Goal: Download file/media

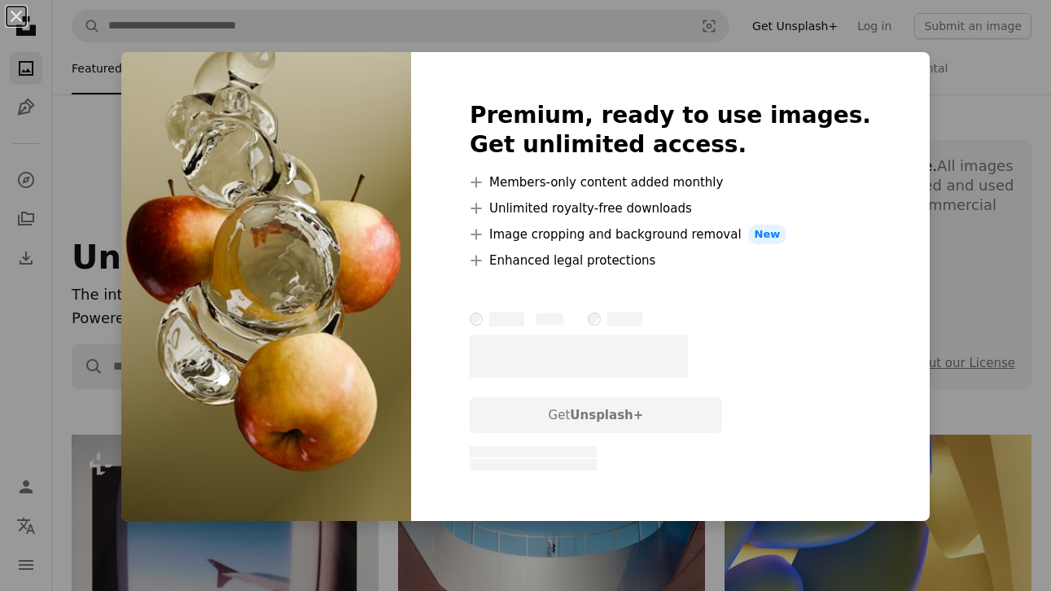
scroll to position [2931, 0]
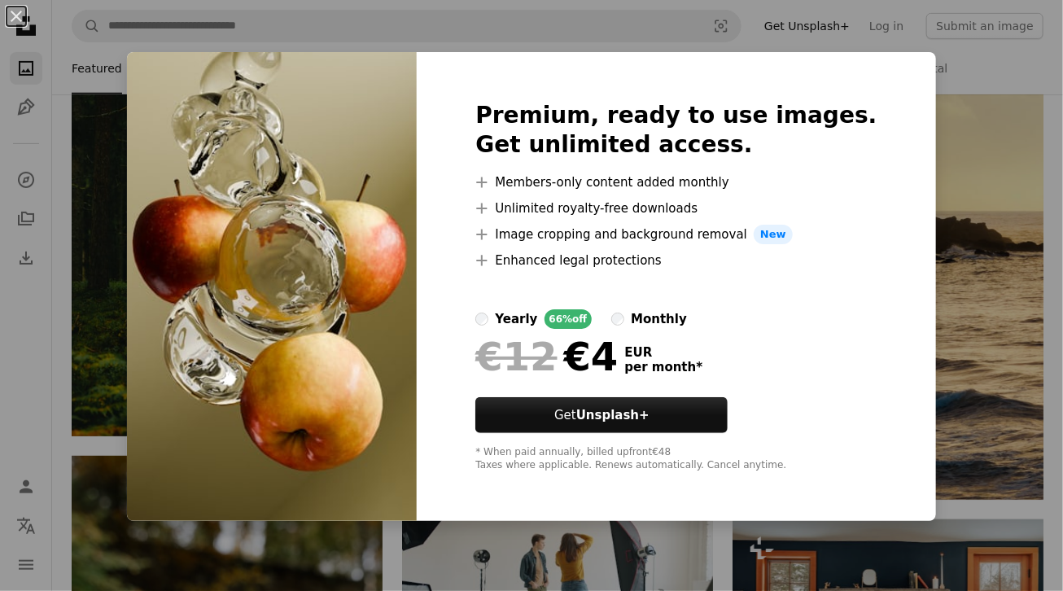
click at [1041, 212] on div "An X shape Premium, ready to use images. Get unlimited access. A plus sign Memb…" at bounding box center [531, 295] width 1063 height 591
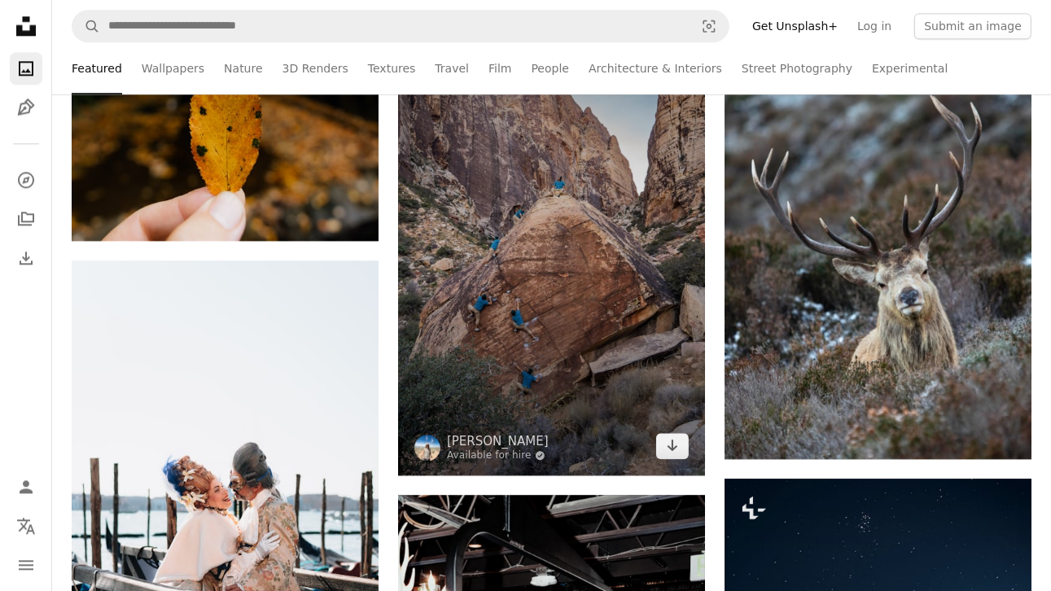
scroll to position [3582, 0]
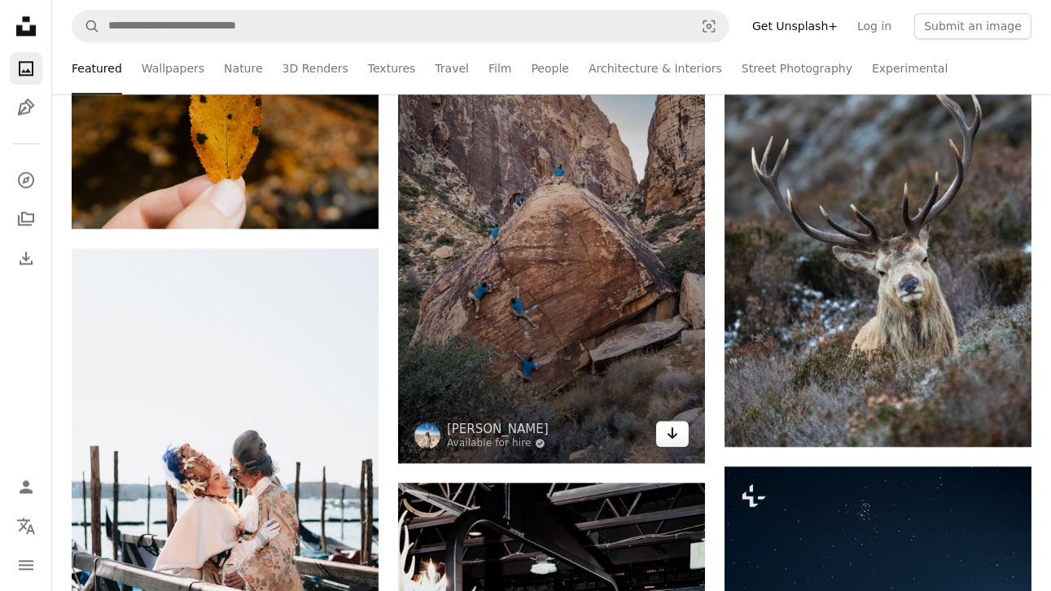
click at [666, 435] on icon "Arrow pointing down" at bounding box center [672, 433] width 13 height 20
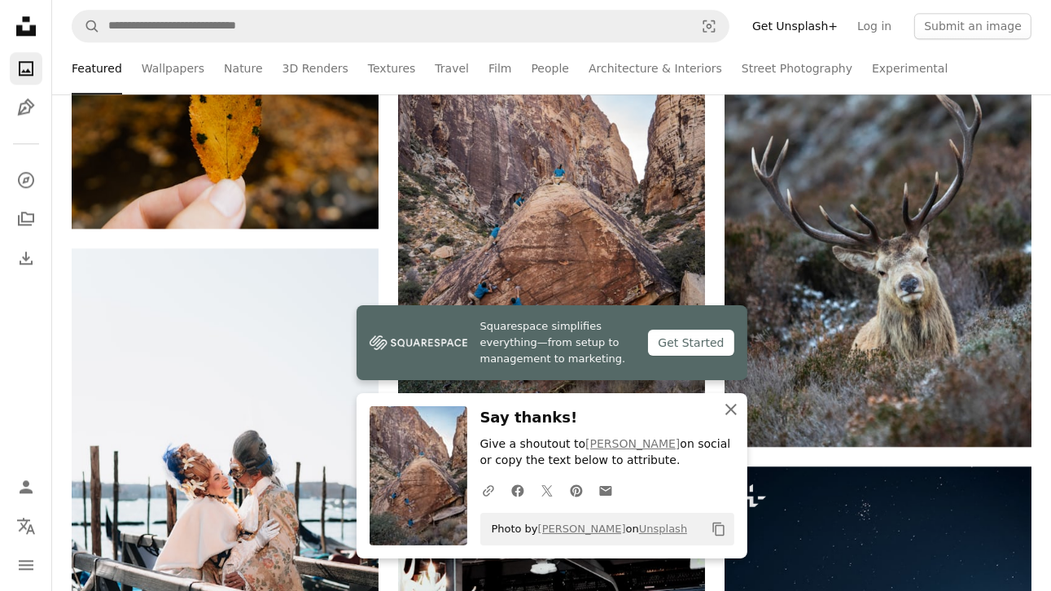
click at [731, 405] on icon "An X shape" at bounding box center [731, 410] width 20 height 20
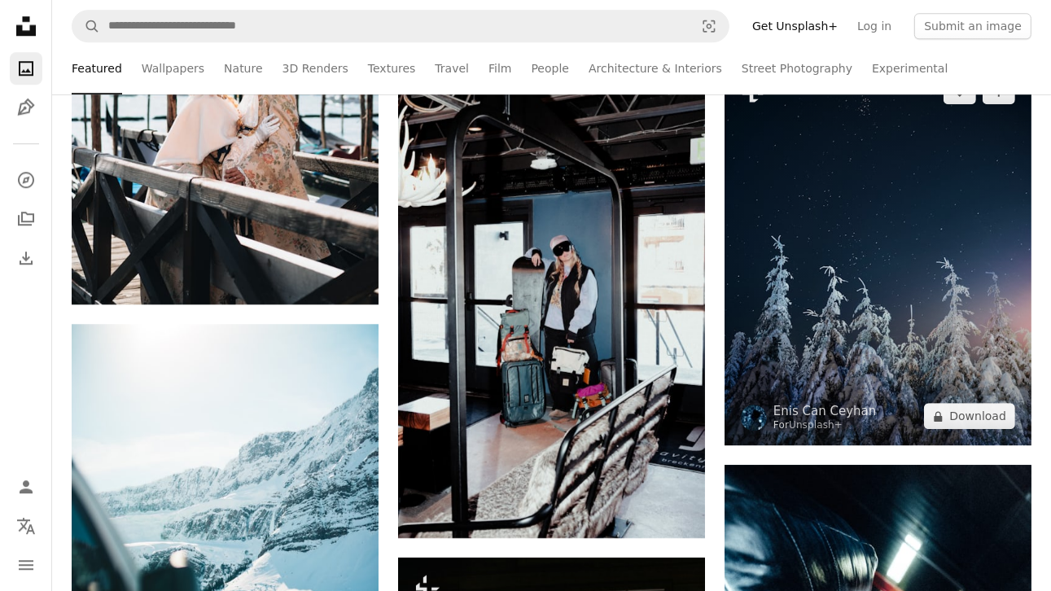
scroll to position [4071, 0]
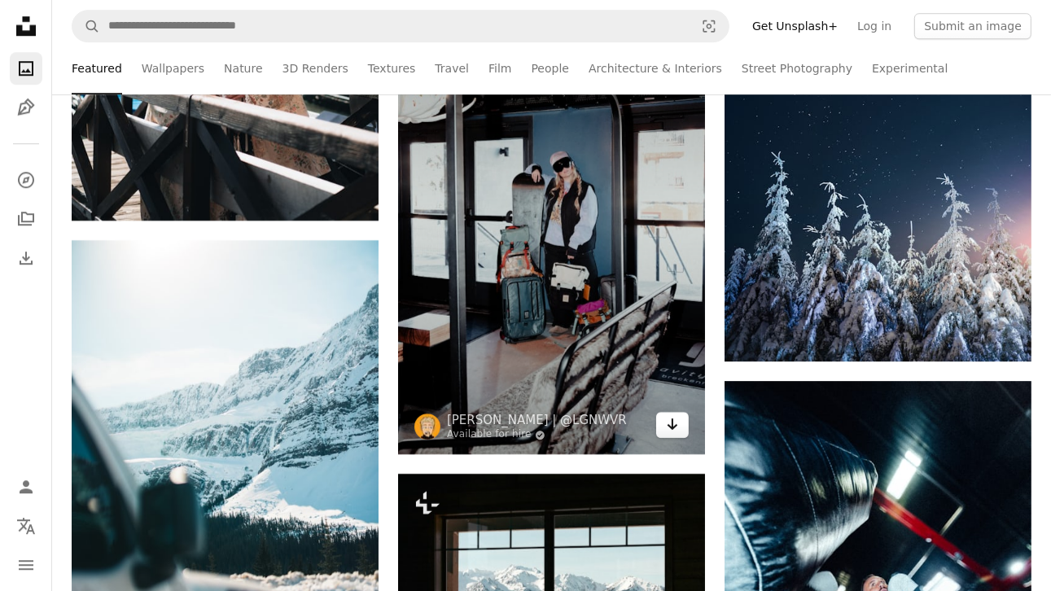
click at [677, 426] on icon "Arrow pointing down" at bounding box center [672, 424] width 13 height 20
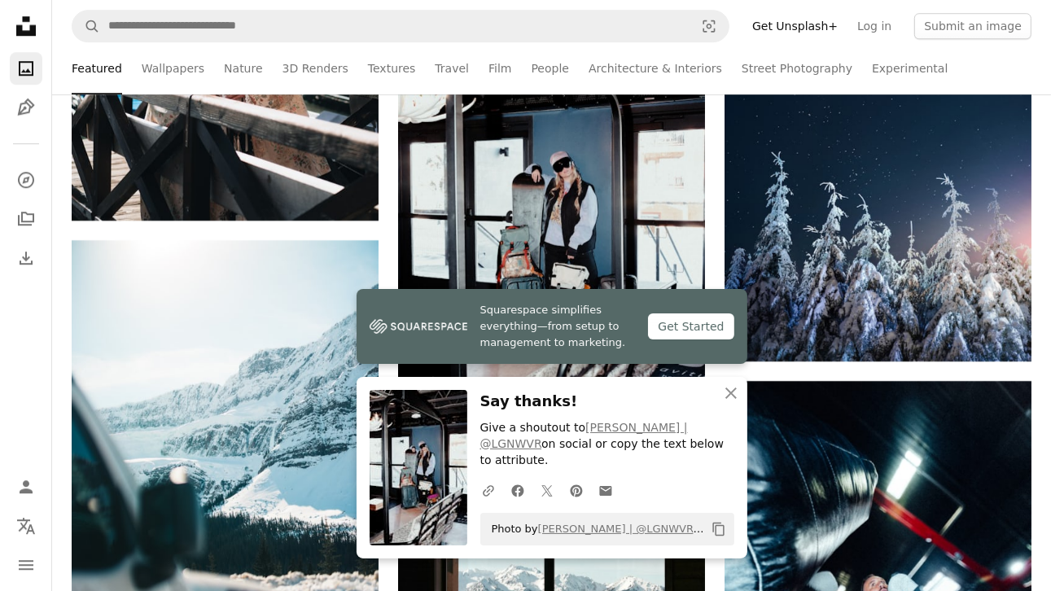
click at [1036, 74] on div "Featured Wallpapers Nature 3D Renders Textures Travel Film People Architecture …" at bounding box center [551, 68] width 999 height 52
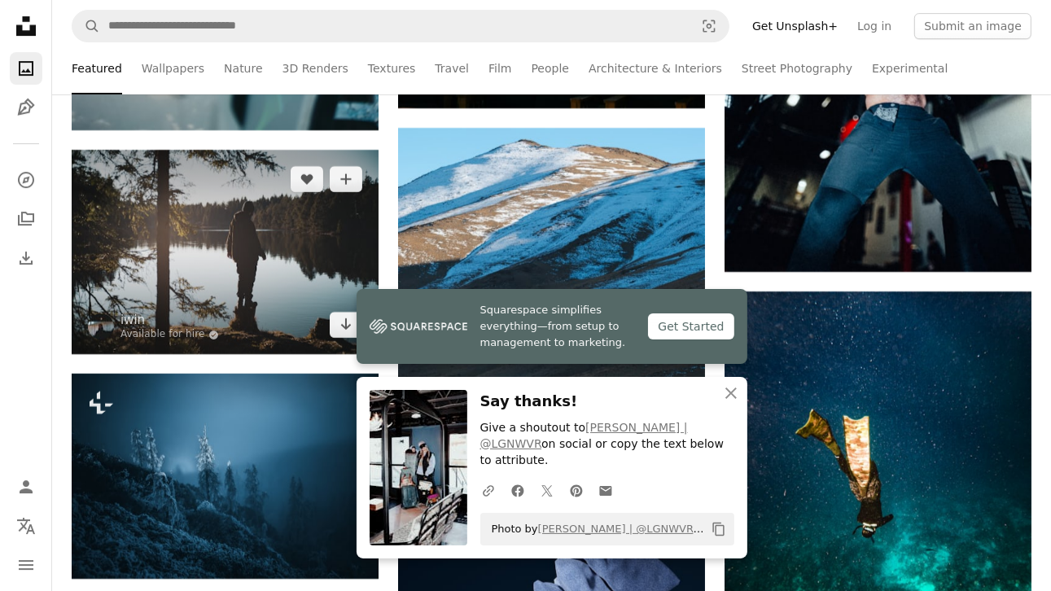
scroll to position [4966, 0]
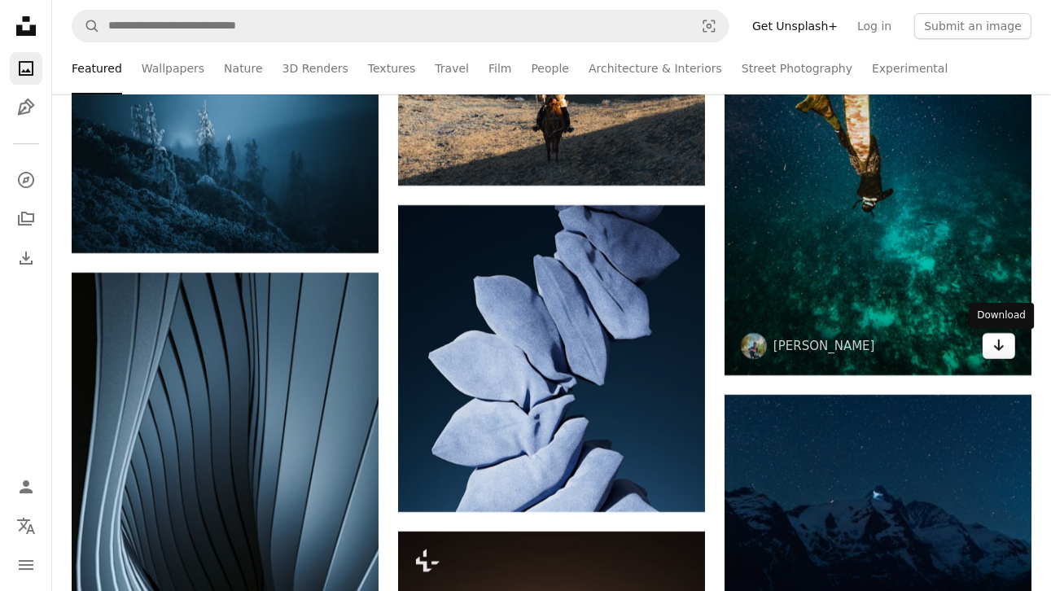
click at [1005, 349] on icon "Arrow pointing down" at bounding box center [998, 345] width 13 height 20
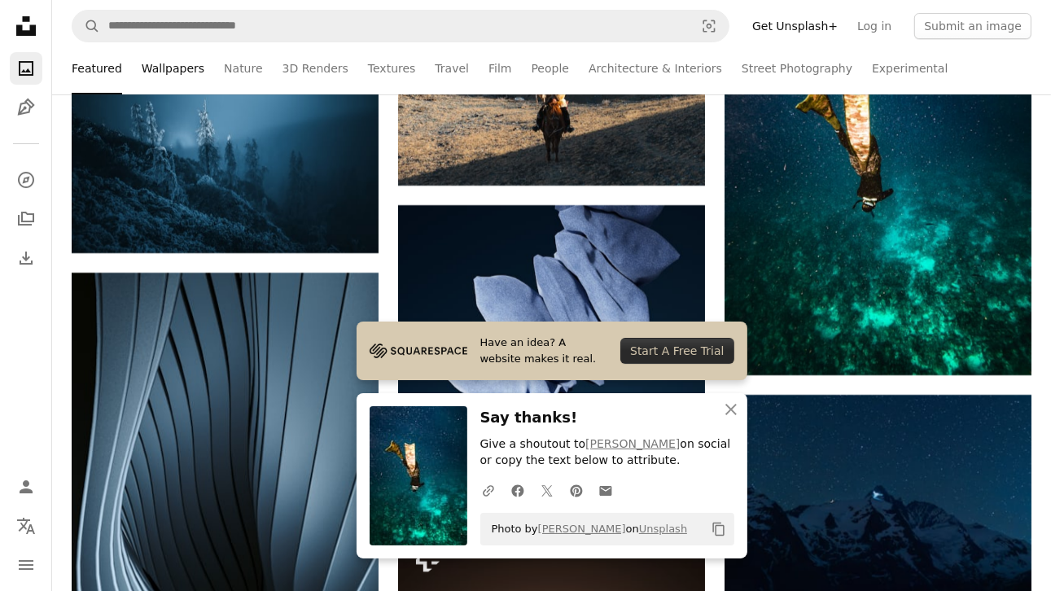
click at [182, 77] on link "Wallpapers" at bounding box center [173, 68] width 63 height 52
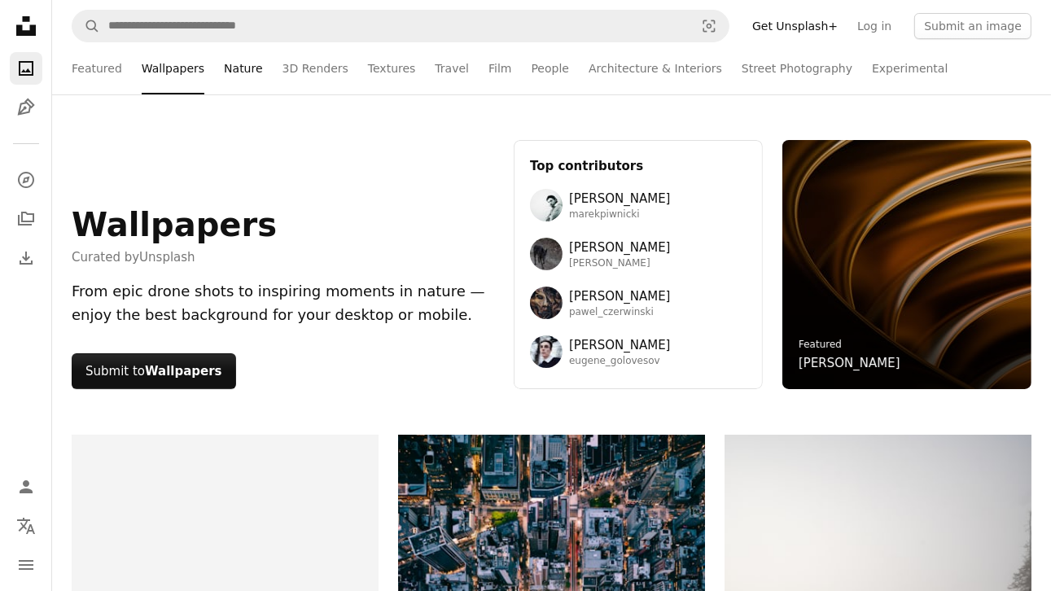
click at [248, 71] on link "Nature" at bounding box center [243, 68] width 38 height 52
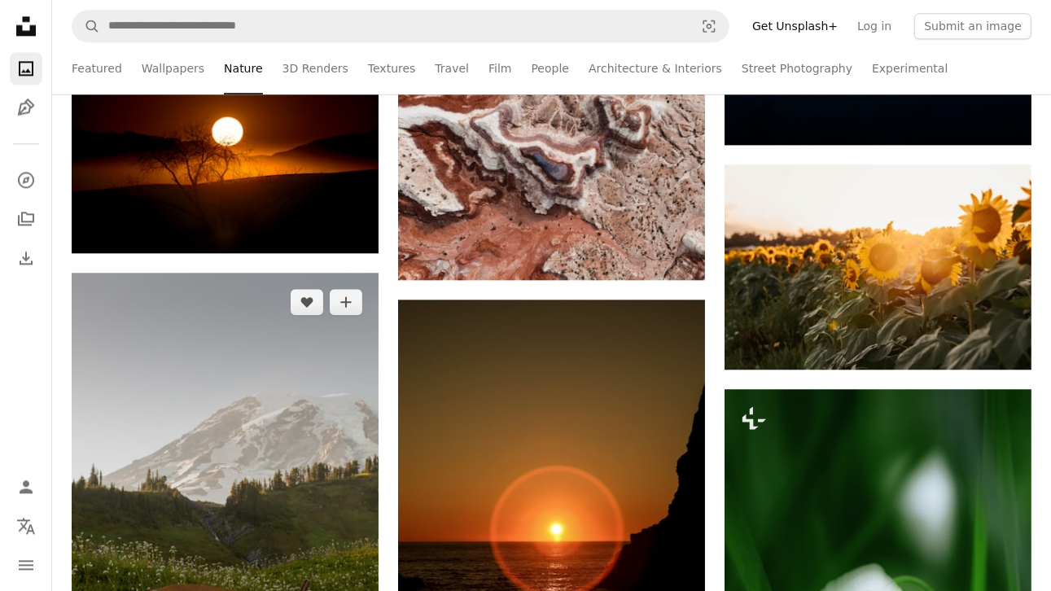
scroll to position [19132, 0]
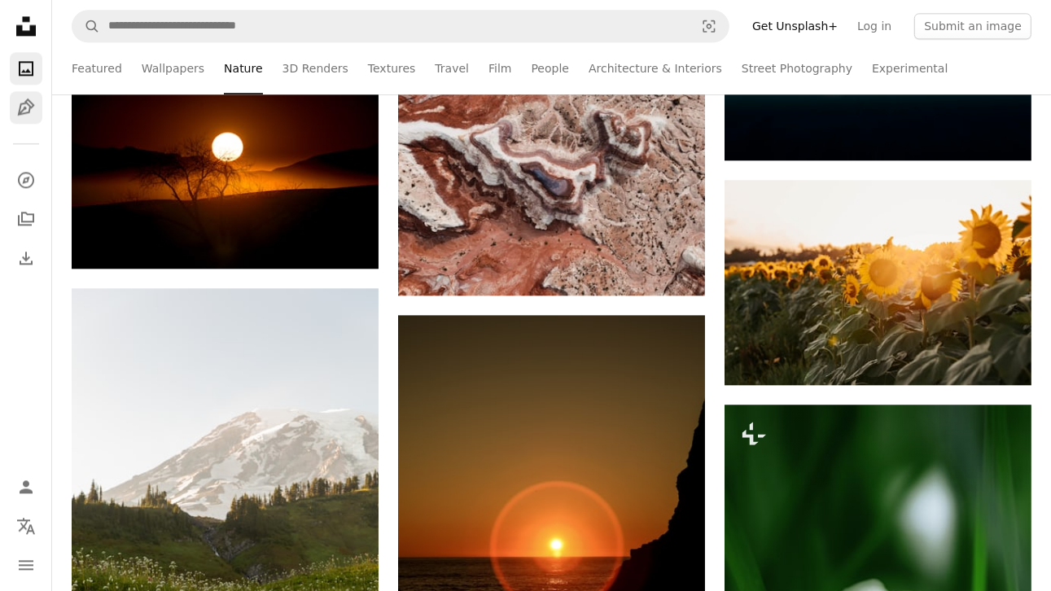
click at [19, 105] on icon "Pen Tool" at bounding box center [26, 108] width 20 height 20
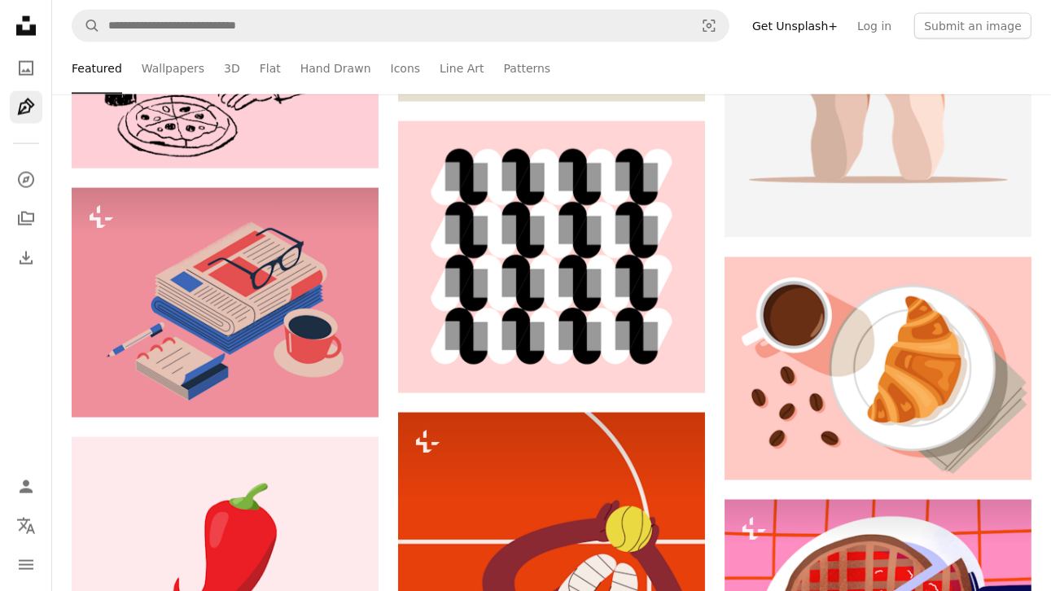
scroll to position [2442, 0]
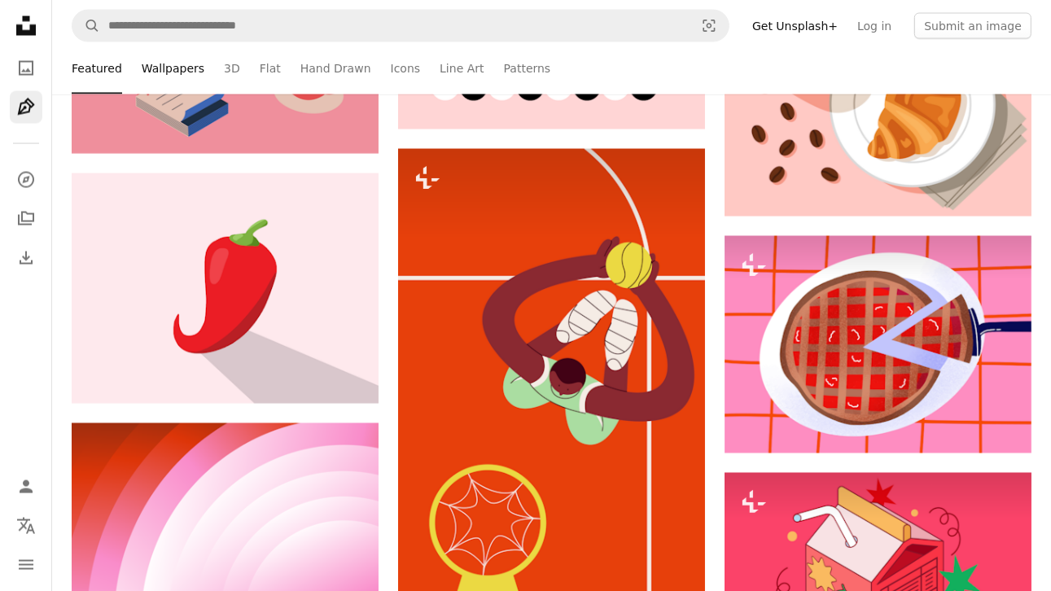
click at [156, 66] on link "Wallpapers" at bounding box center [173, 68] width 63 height 52
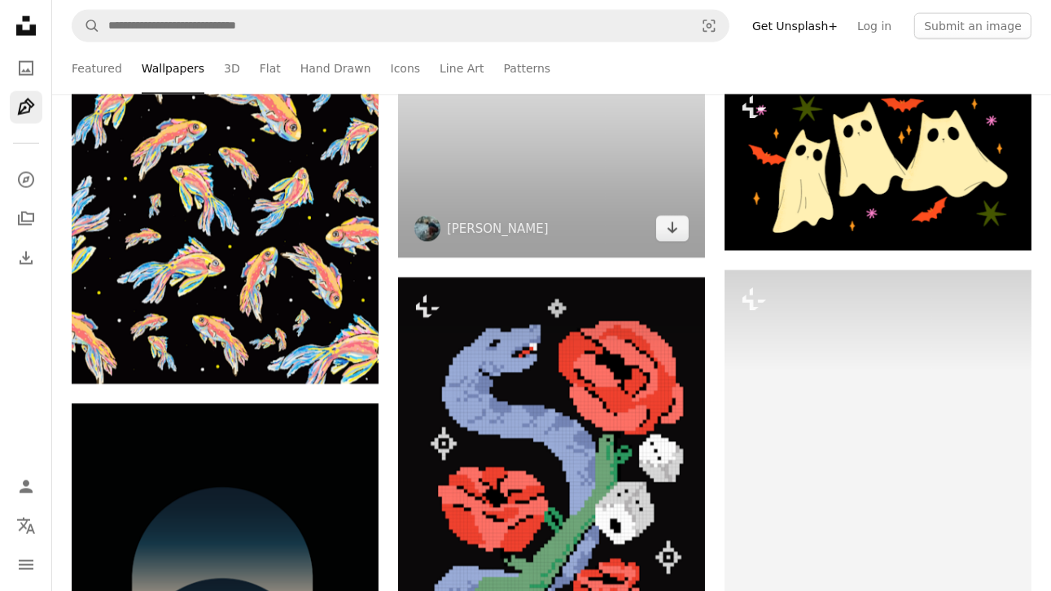
scroll to position [7246, 0]
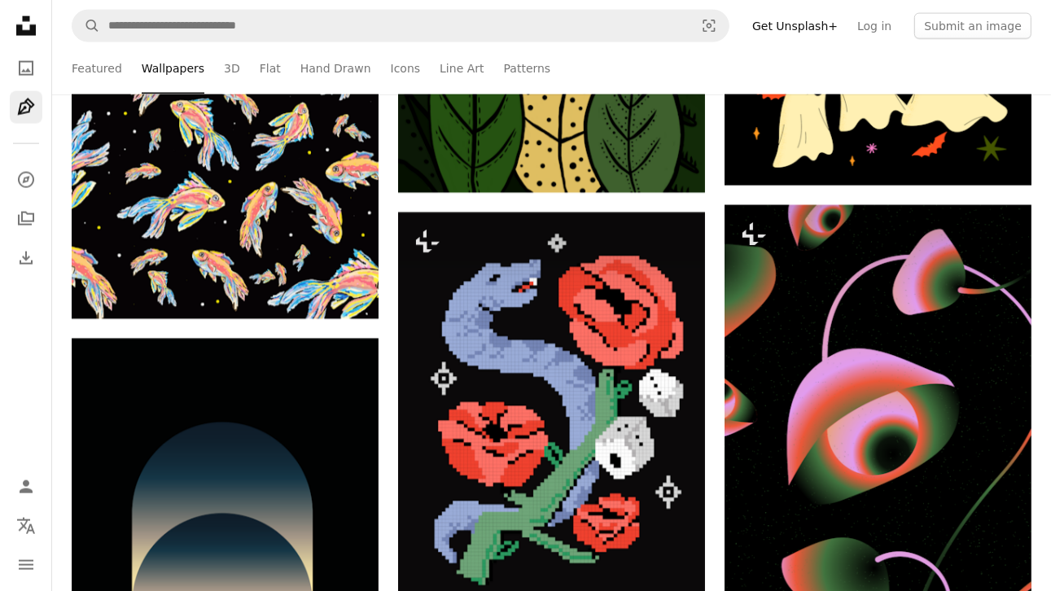
click at [229, 75] on ul "Featured Wallpapers 3D Flat Hand Drawn Icons Line Art Patterns" at bounding box center [552, 68] width 960 height 52
click at [226, 70] on link "3D" at bounding box center [232, 68] width 16 height 52
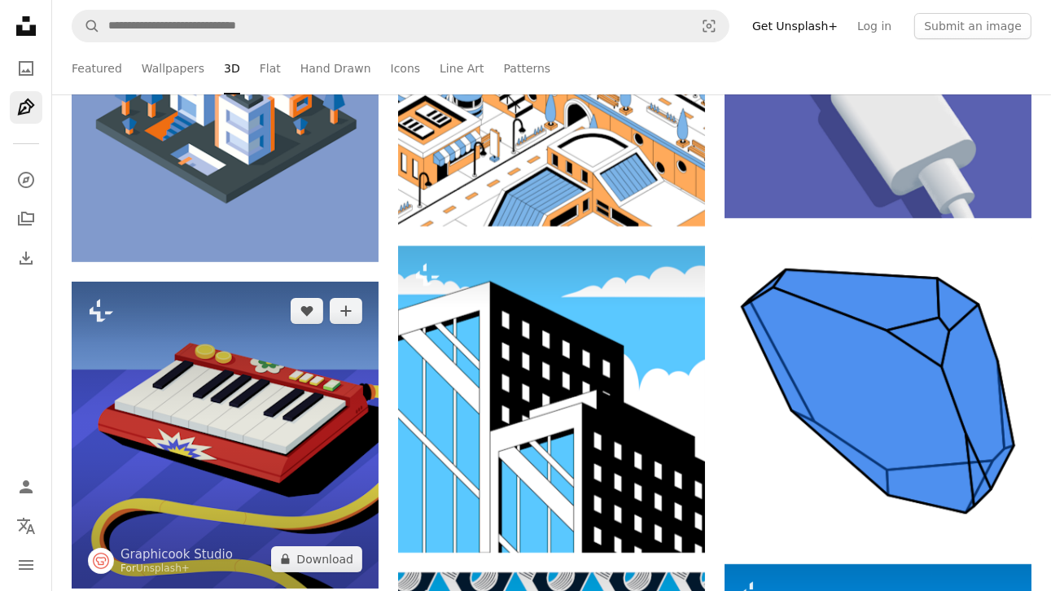
scroll to position [5292, 0]
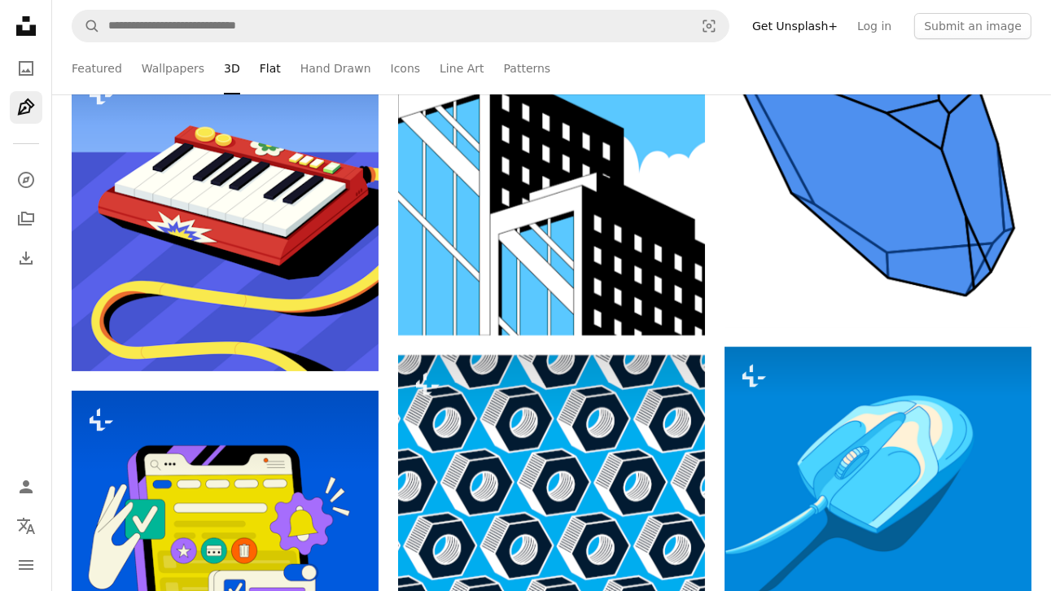
click at [260, 76] on link "Flat" at bounding box center [270, 68] width 21 height 52
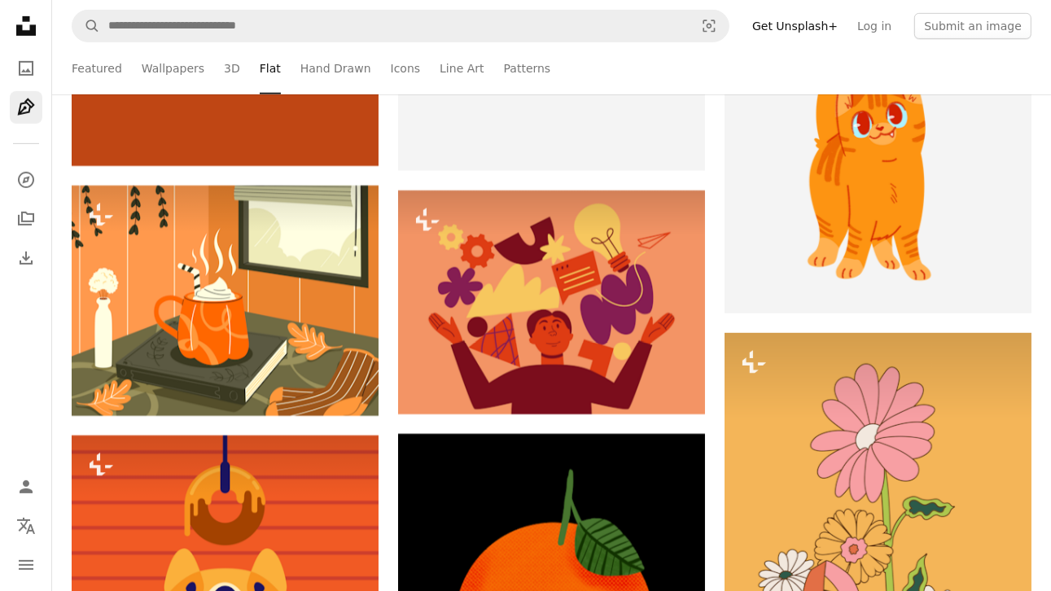
scroll to position [6188, 0]
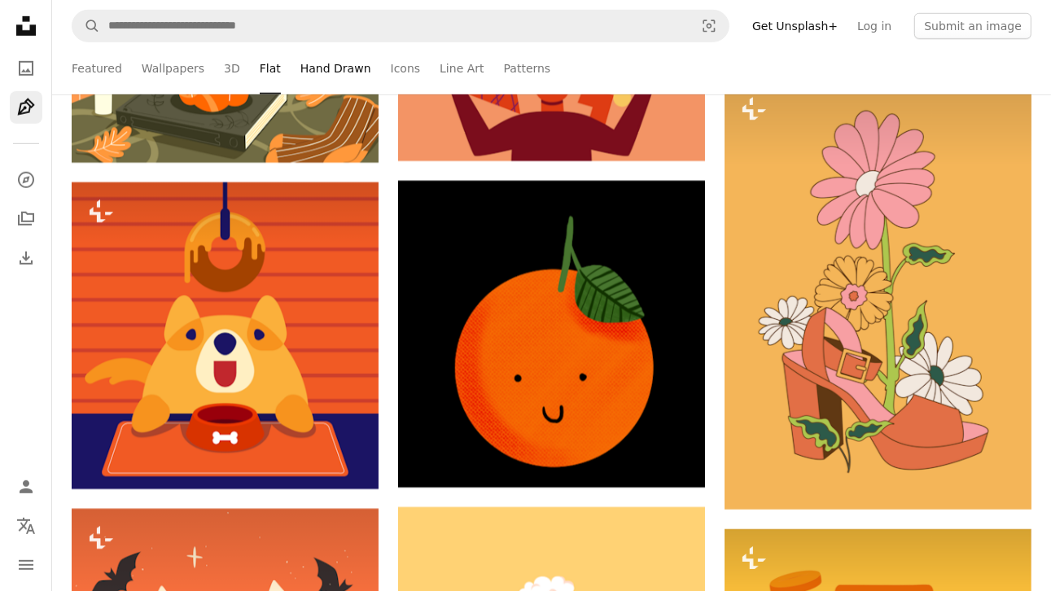
click at [342, 73] on link "Hand Drawn" at bounding box center [335, 68] width 71 height 52
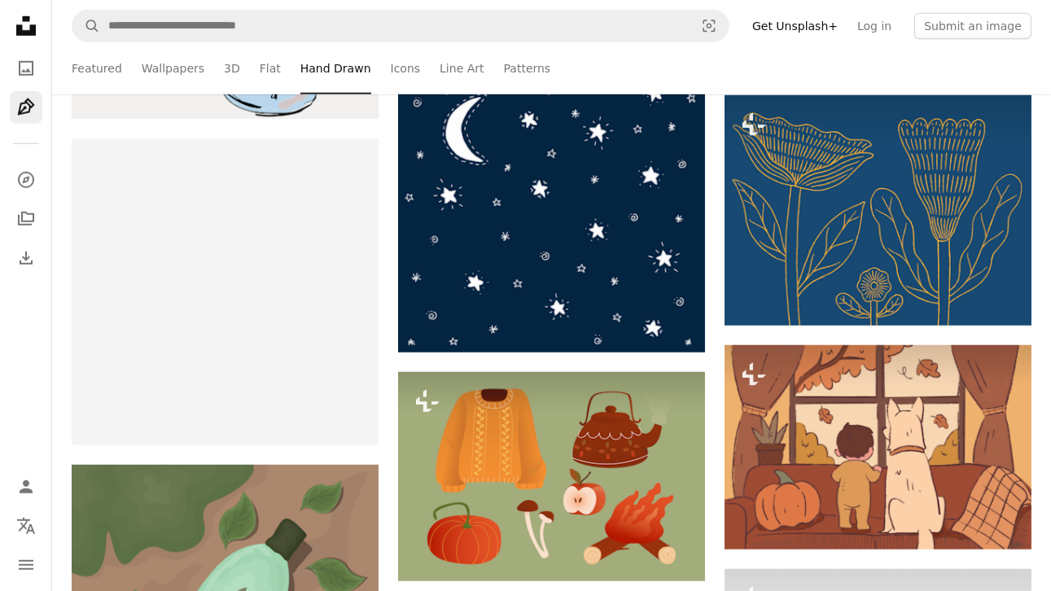
scroll to position [1303, 0]
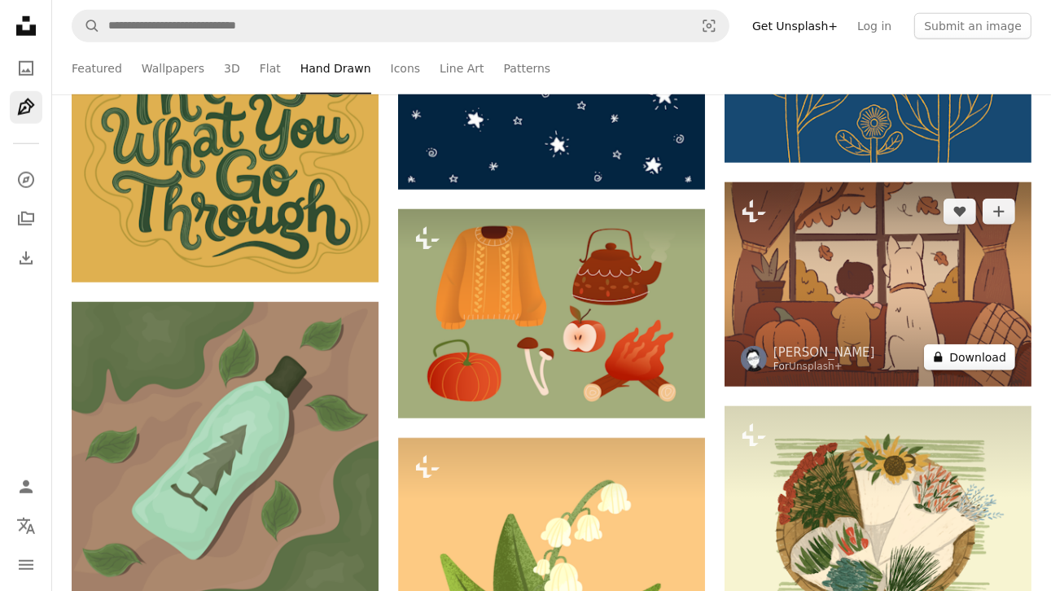
click at [975, 358] on button "A lock Download" at bounding box center [969, 357] width 91 height 26
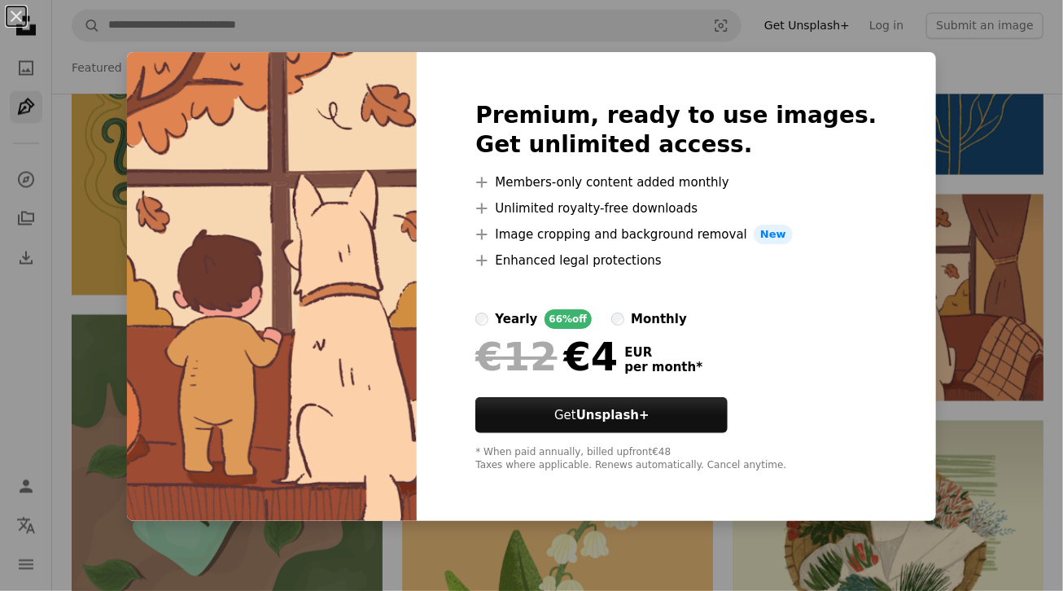
click at [1048, 169] on div "An X shape Premium, ready to use images. Get unlimited access. A plus sign Memb…" at bounding box center [531, 295] width 1063 height 591
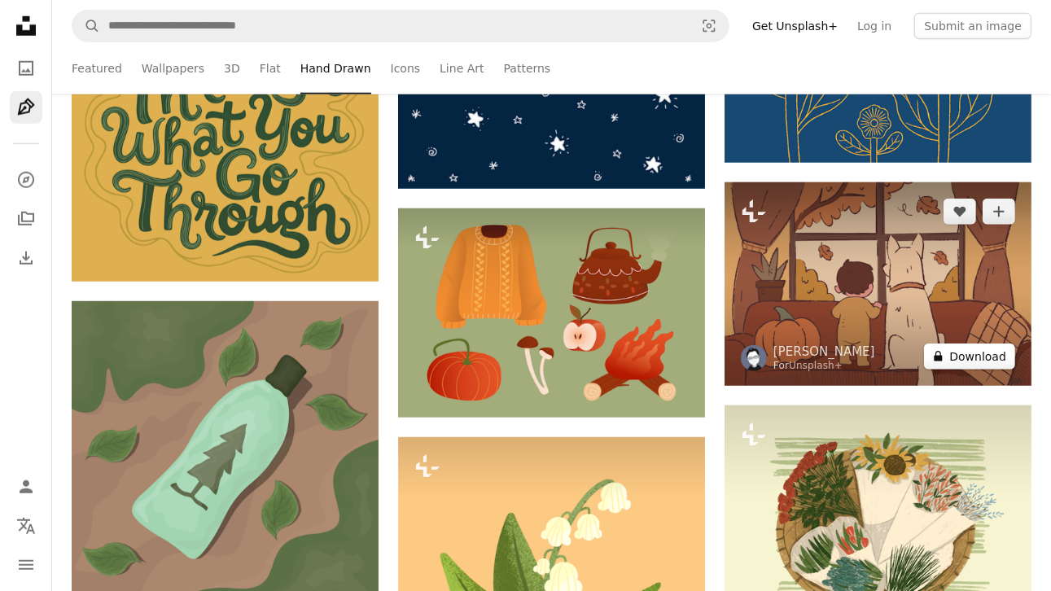
click at [967, 355] on button "A lock Download" at bounding box center [969, 357] width 91 height 26
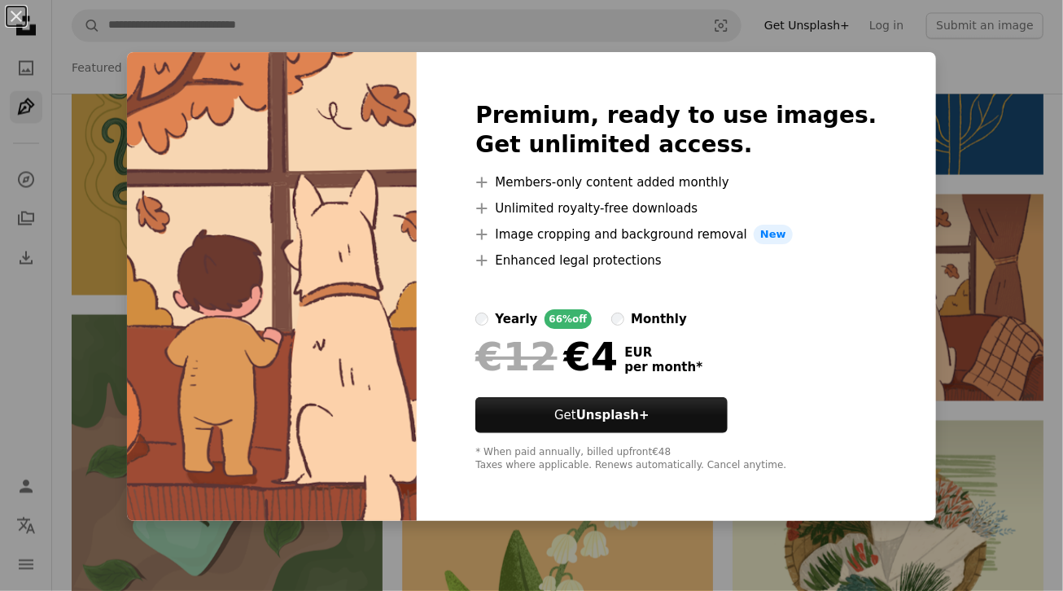
click at [925, 400] on div "An X shape Premium, ready to use images. Get unlimited access. A plus sign Memb…" at bounding box center [531, 295] width 1063 height 591
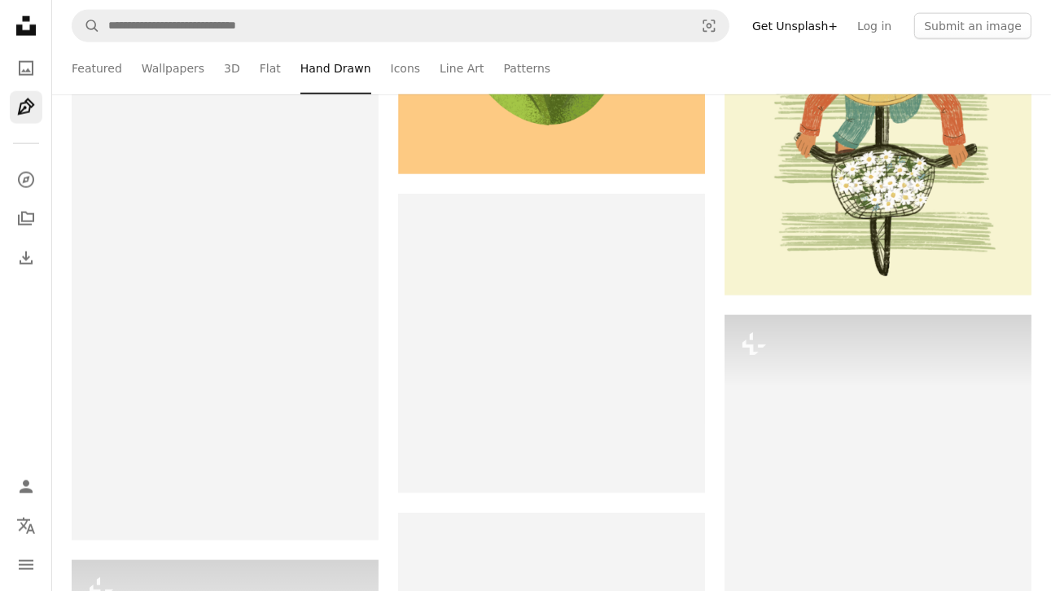
scroll to position [1628, 0]
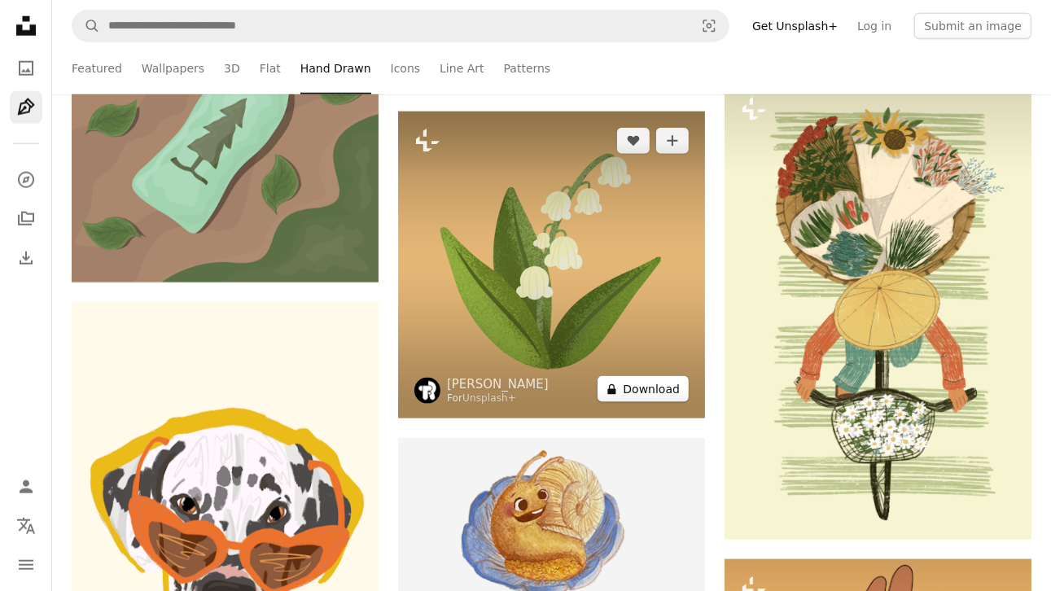
click at [648, 394] on button "A lock Download" at bounding box center [643, 389] width 91 height 26
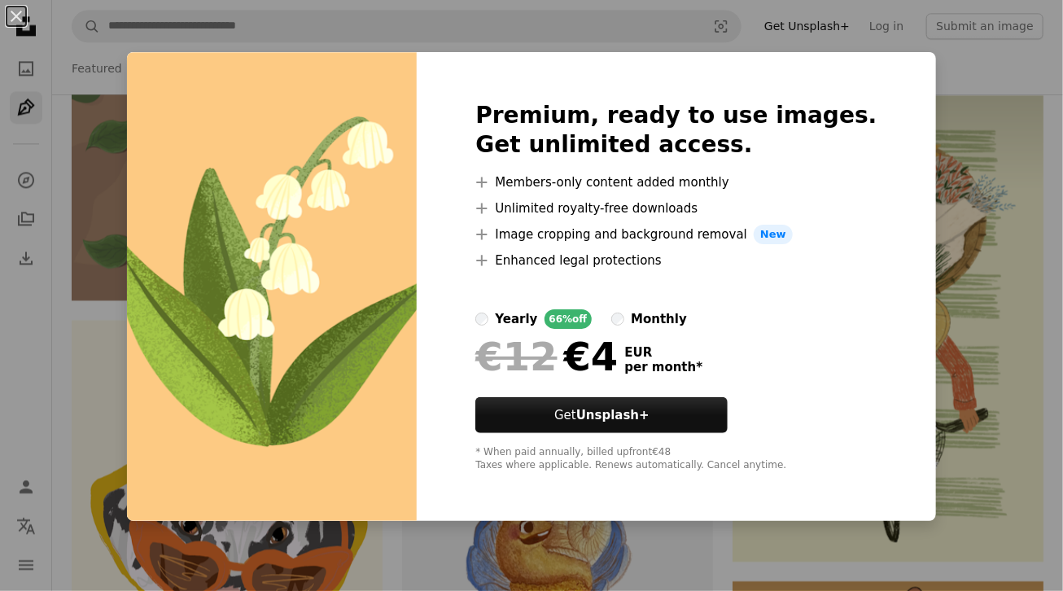
click at [1039, 204] on div "An X shape Premium, ready to use images. Get unlimited access. A plus sign Memb…" at bounding box center [531, 295] width 1063 height 591
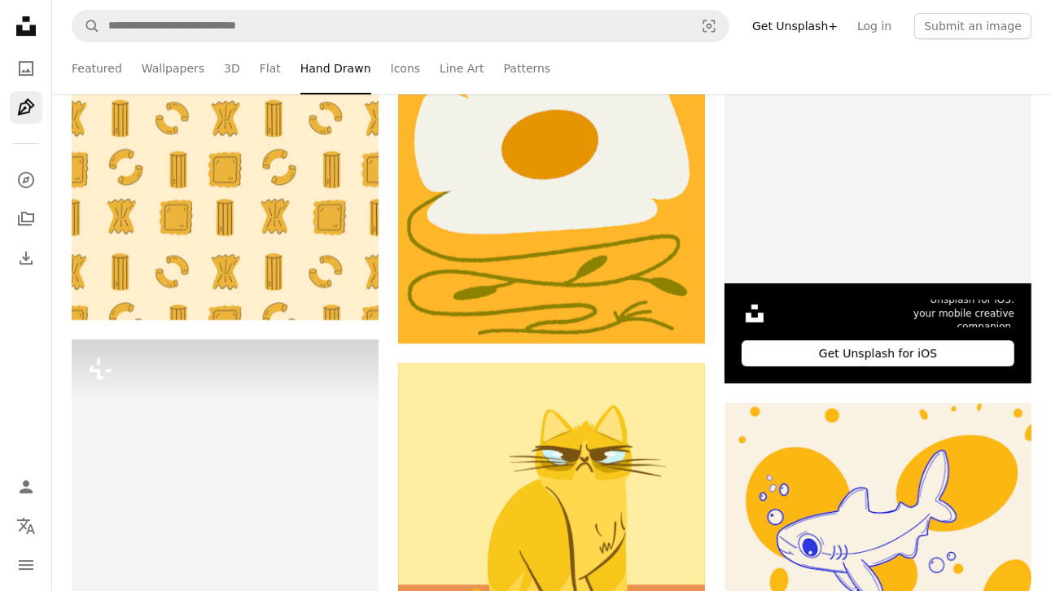
scroll to position [4966, 0]
